Goal: Transaction & Acquisition: Purchase product/service

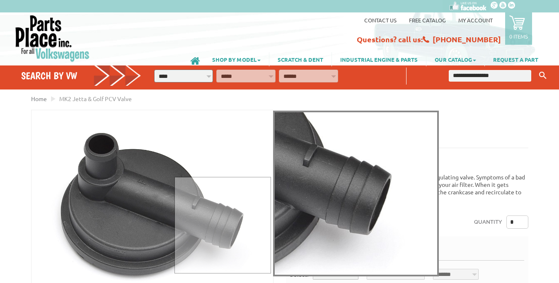
scroll to position [127, 0]
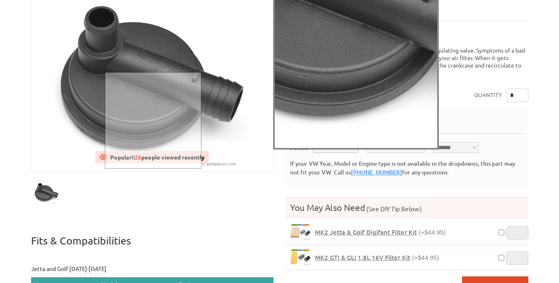
drag, startPoint x: 64, startPoint y: 37, endPoint x: 153, endPoint y: 120, distance: 121.4
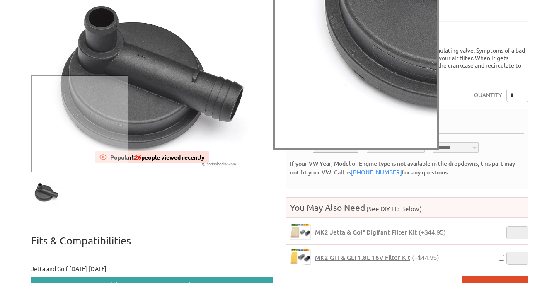
click at [77, 142] on div at bounding box center [80, 123] width 97 height 97
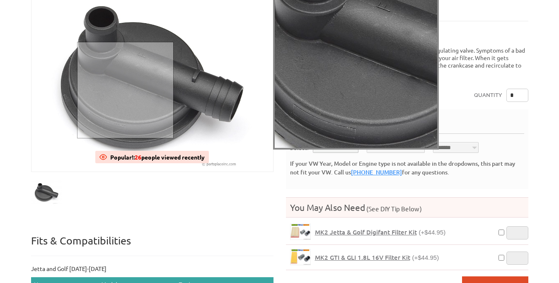
click at [125, 90] on div at bounding box center [125, 90] width 97 height 97
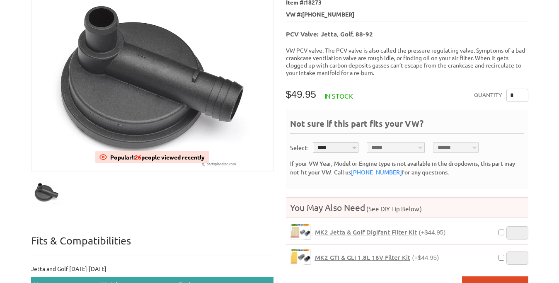
click at [169, 205] on ul at bounding box center [152, 193] width 242 height 34
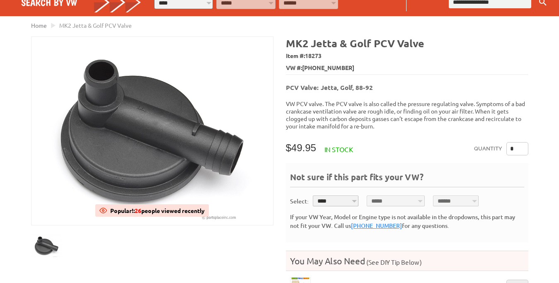
scroll to position [0, 0]
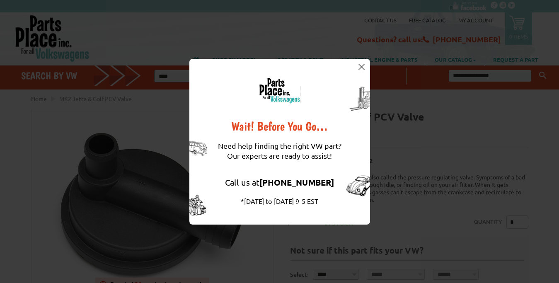
click at [359, 66] on img at bounding box center [362, 67] width 6 height 6
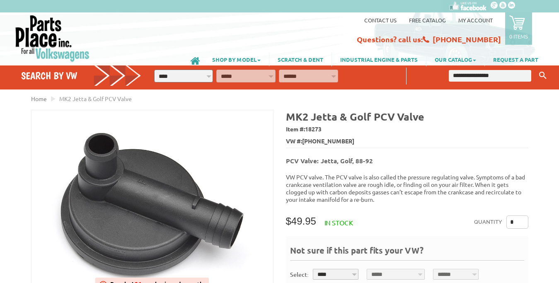
click at [385, 21] on link "Contact us" at bounding box center [380, 20] width 32 height 7
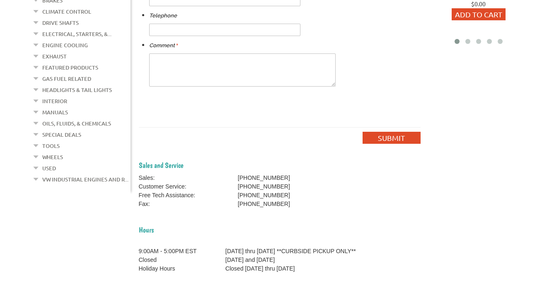
scroll to position [42, 0]
